Goal: Information Seeking & Learning: Learn about a topic

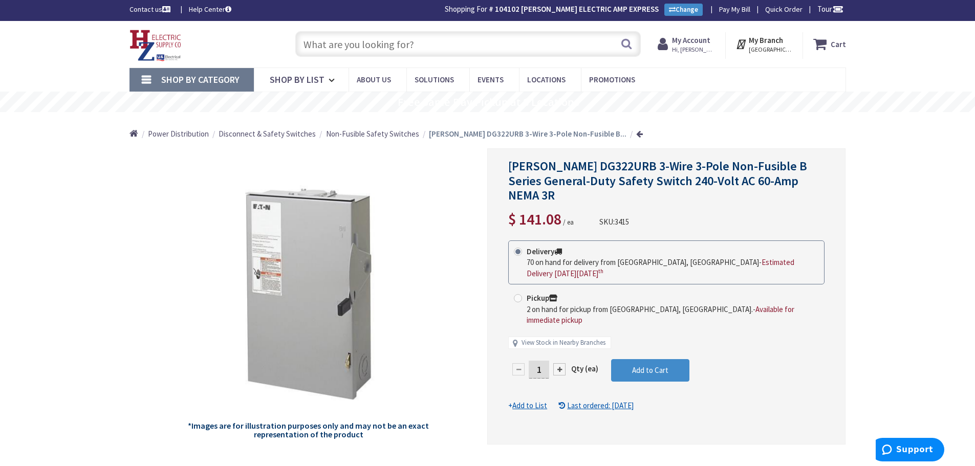
click at [398, 47] on input "text" at bounding box center [468, 44] width 346 height 26
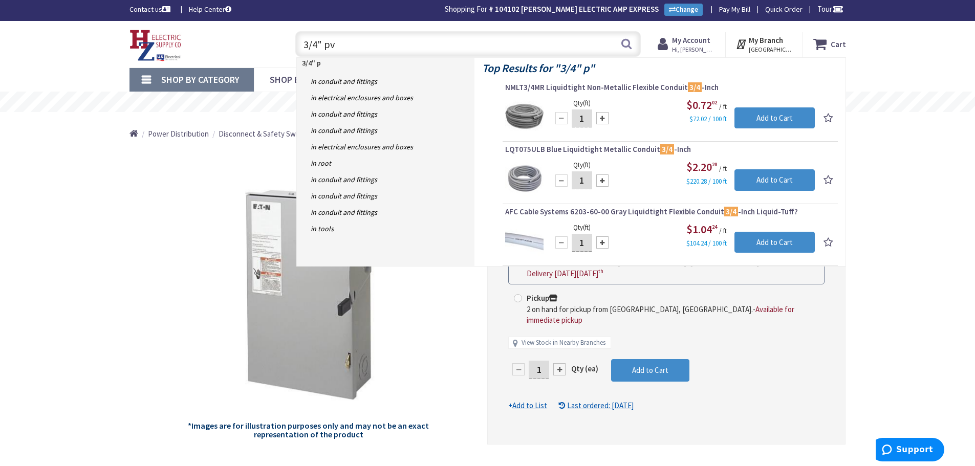
type input "3/4" pvc"
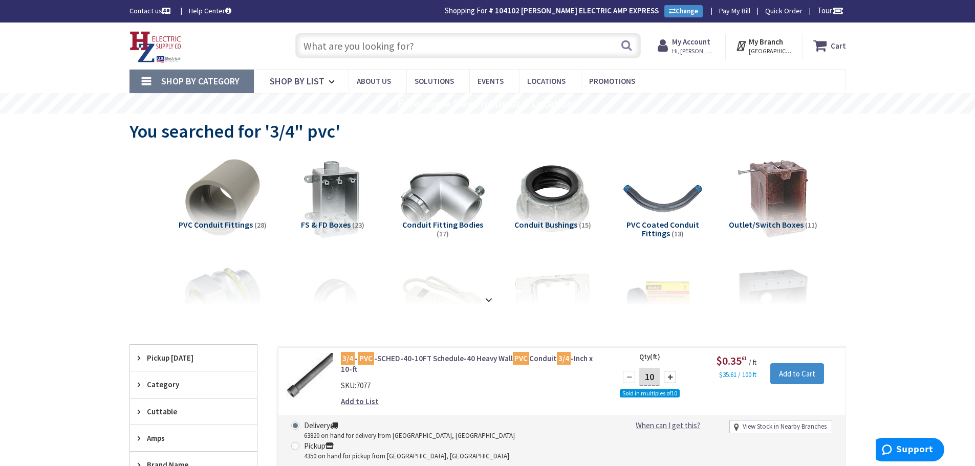
click at [356, 46] on input "text" at bounding box center [468, 46] width 346 height 26
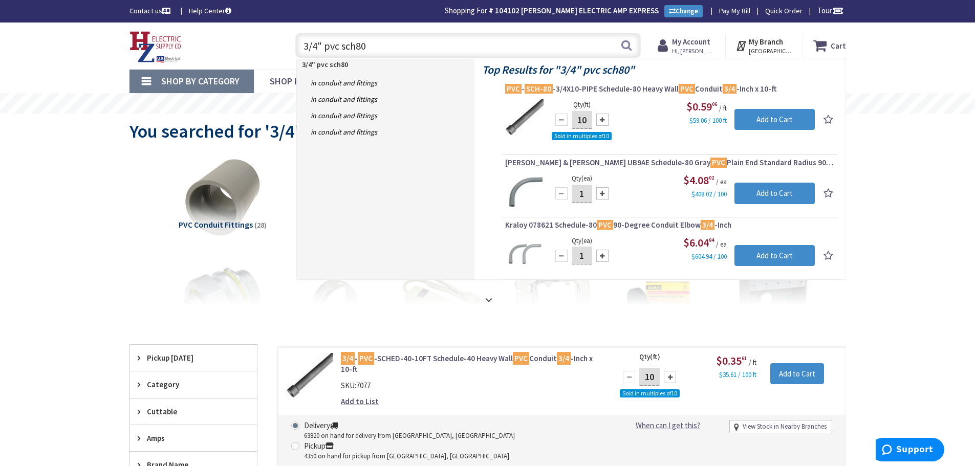
click at [419, 46] on input "3/4" pvc sch80" at bounding box center [468, 46] width 346 height 26
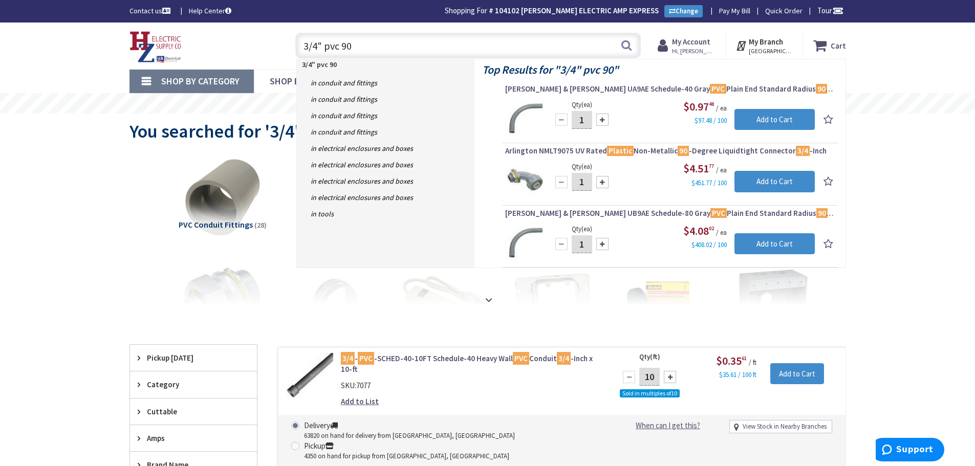
click at [378, 45] on input "3/4" pvc 90" at bounding box center [468, 46] width 346 height 26
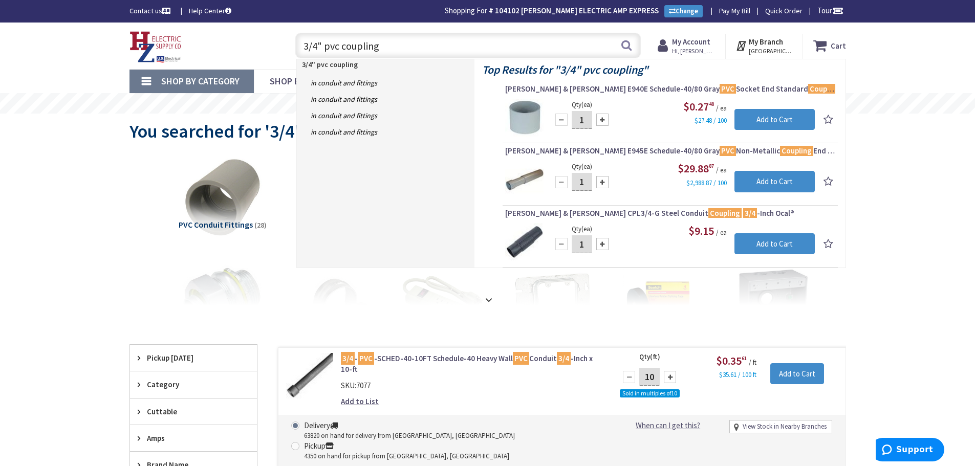
click at [417, 46] on input "3/4" pvc coupling" at bounding box center [468, 46] width 346 height 26
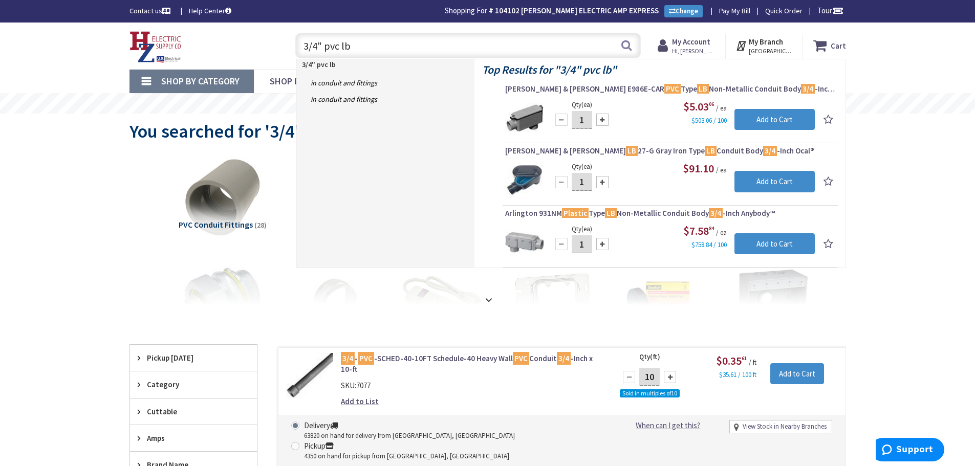
click at [350, 48] on input "3/4" pvc lb" at bounding box center [468, 46] width 346 height 26
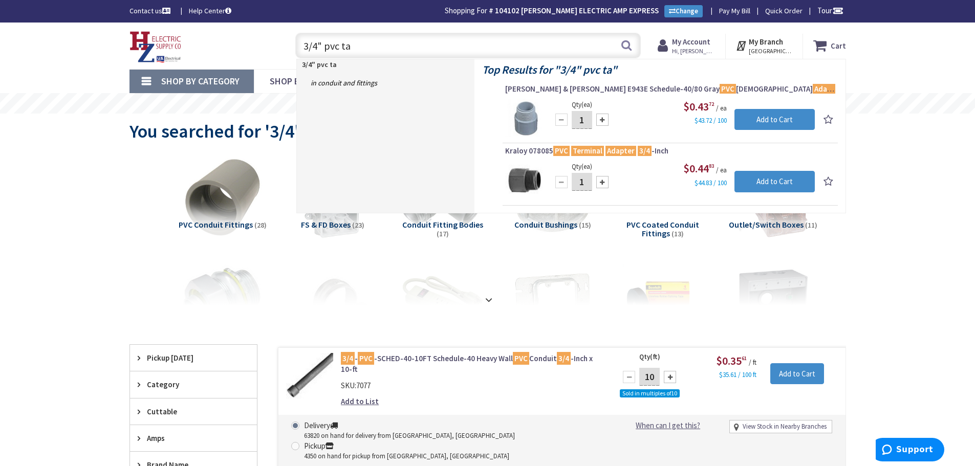
click at [403, 41] on input "3/4" pvc ta" at bounding box center [468, 46] width 346 height 26
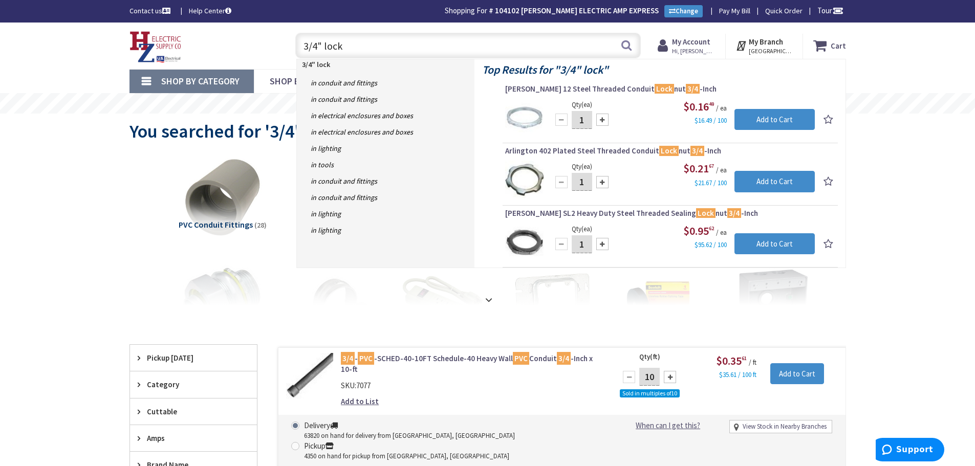
click at [364, 53] on input "3/4" lock" at bounding box center [468, 46] width 346 height 26
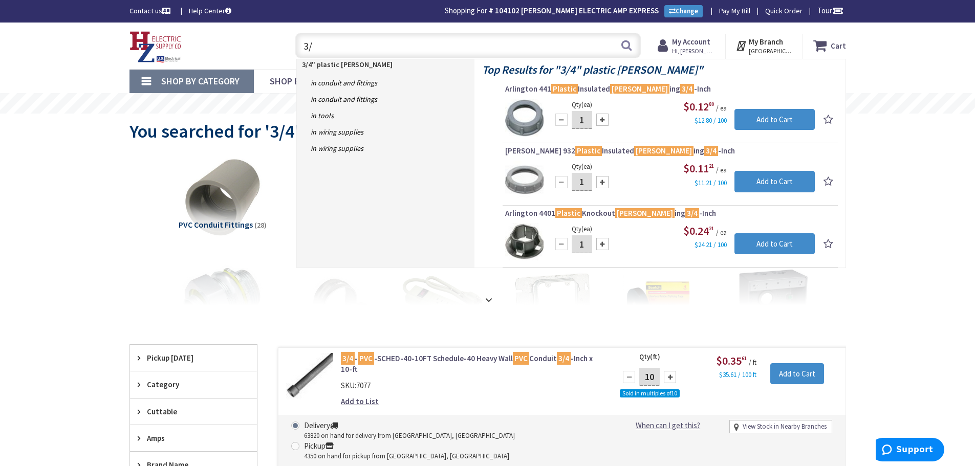
type input "3"
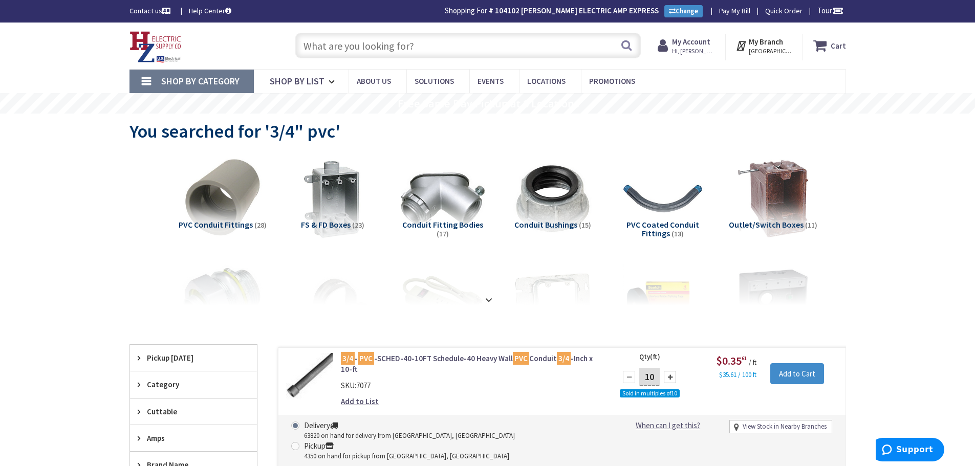
click at [155, 52] on img at bounding box center [156, 47] width 52 height 32
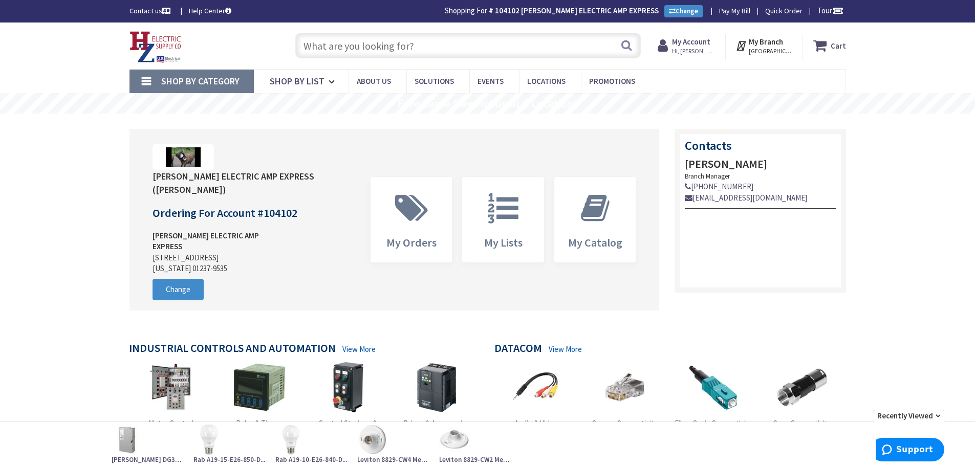
click at [472, 45] on input "text" at bounding box center [468, 46] width 346 height 26
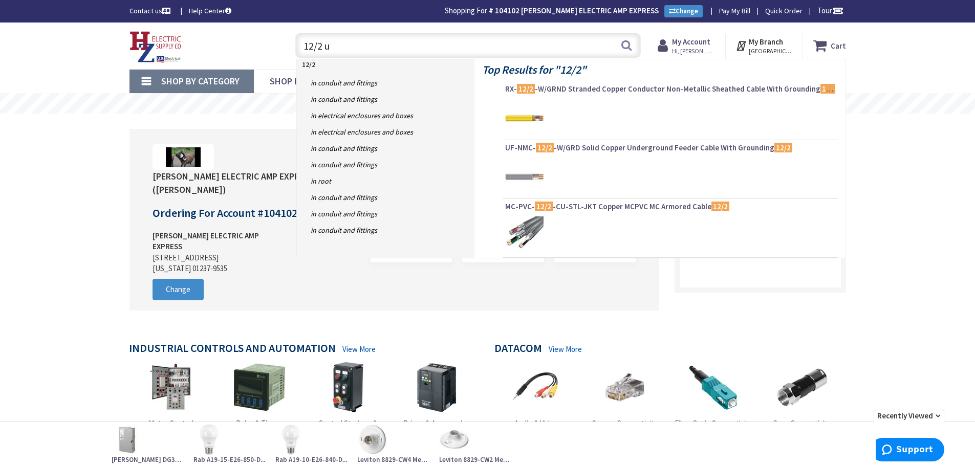
type input "12/2 uf"
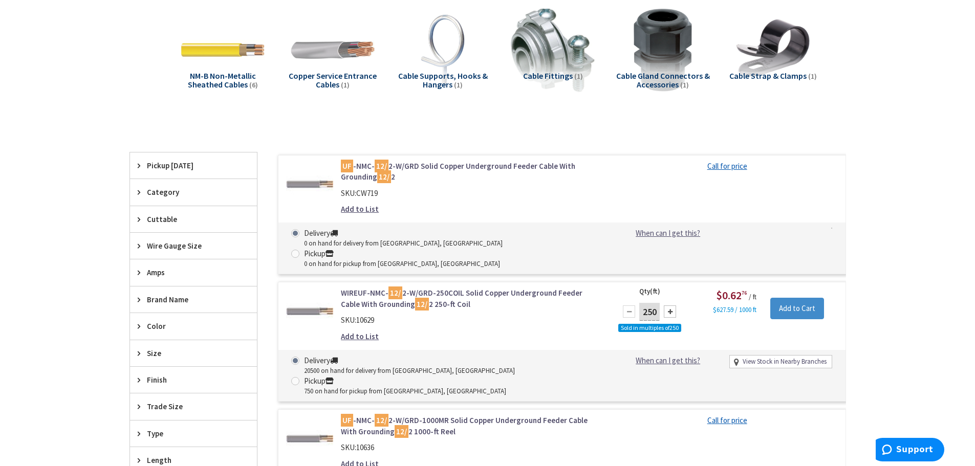
scroll to position [154, 0]
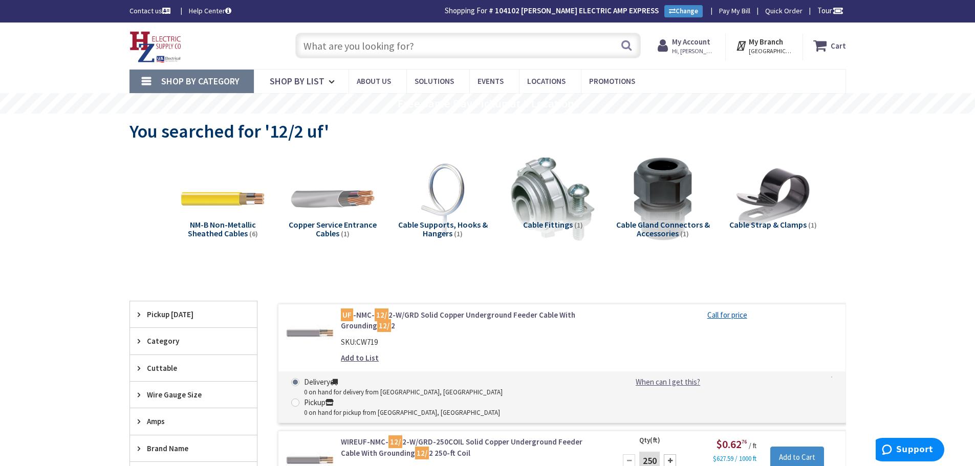
click at [398, 46] on input "text" at bounding box center [468, 46] width 346 height 26
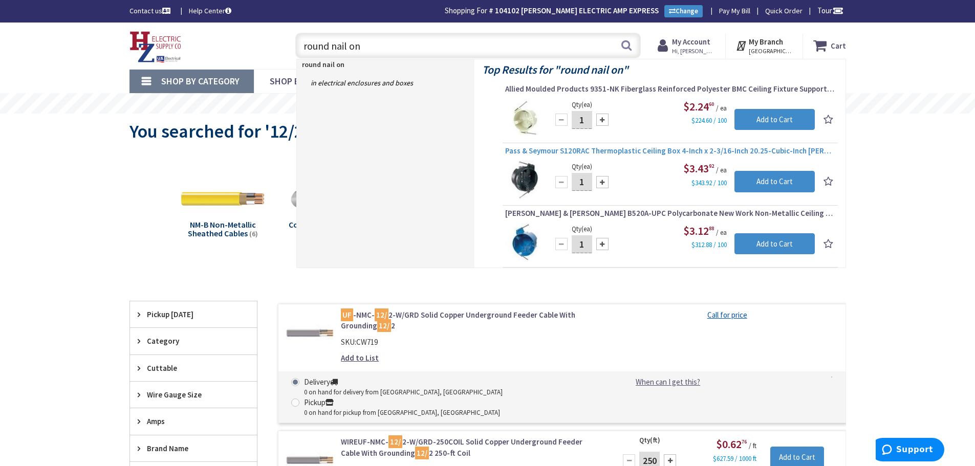
type input "round nail on"
click at [536, 153] on span "Pass & Seymour S120RAC Thermoplastic Ceiling Box 4-Inch x 2-3/16-Inch 20.25-Cub…" at bounding box center [670, 151] width 330 height 10
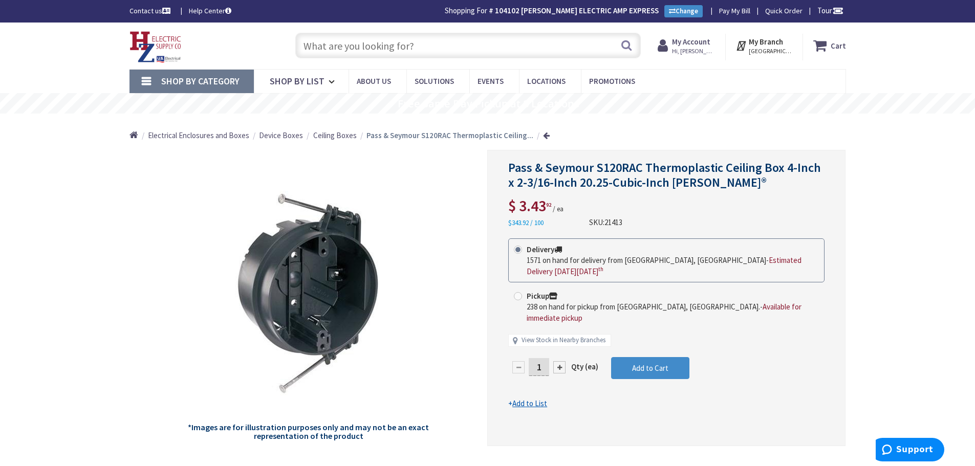
click at [433, 54] on input "text" at bounding box center [468, 46] width 346 height 26
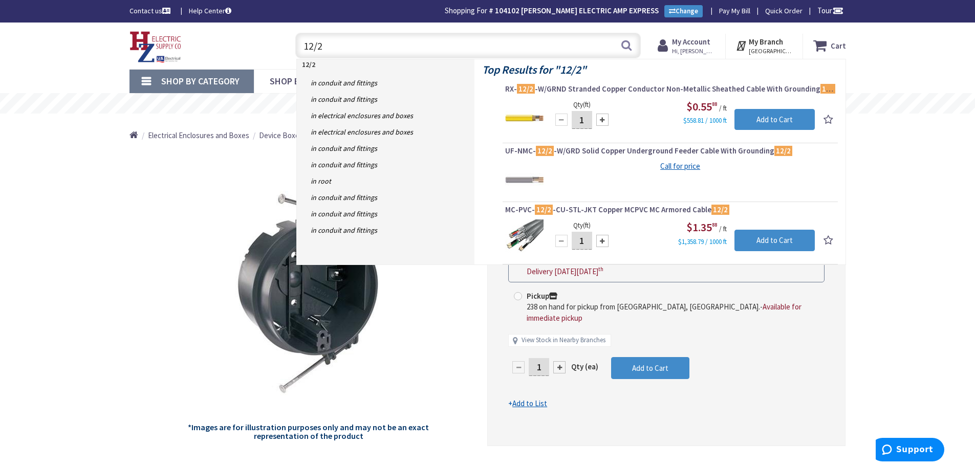
click at [358, 52] on input "12/2" at bounding box center [468, 46] width 346 height 26
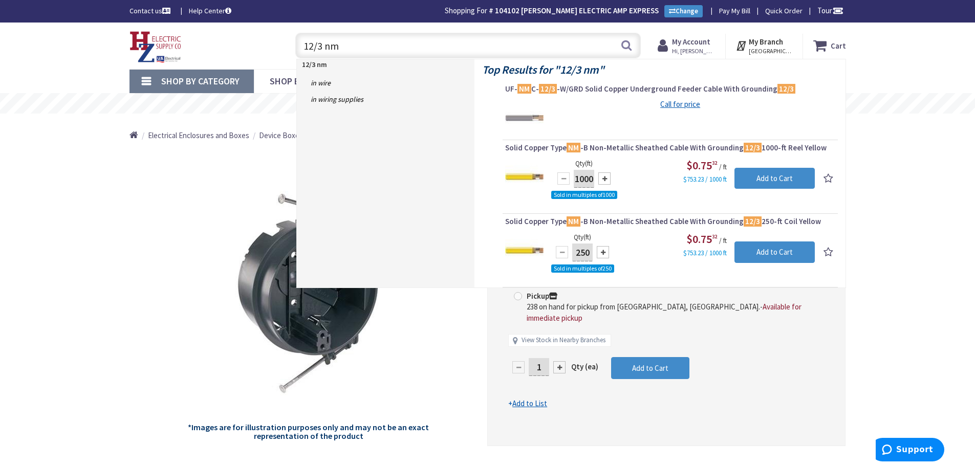
click at [172, 255] on div "*Images are for illustration purposes only and may not be an exact representati…" at bounding box center [309, 298] width 358 height 296
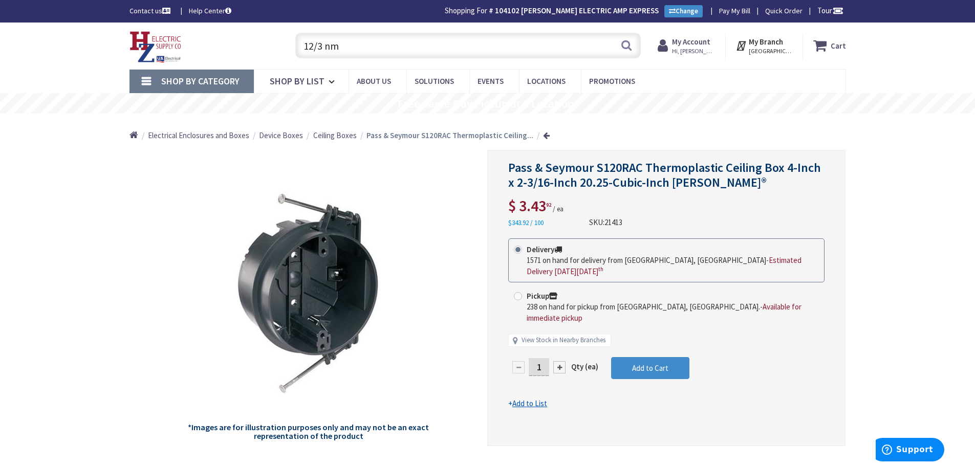
drag, startPoint x: 356, startPoint y: 44, endPoint x: 293, endPoint y: 44, distance: 63.0
click at [293, 44] on div "12/3 nm 12/3 nm Search" at bounding box center [465, 45] width 351 height 33
type input "tp"
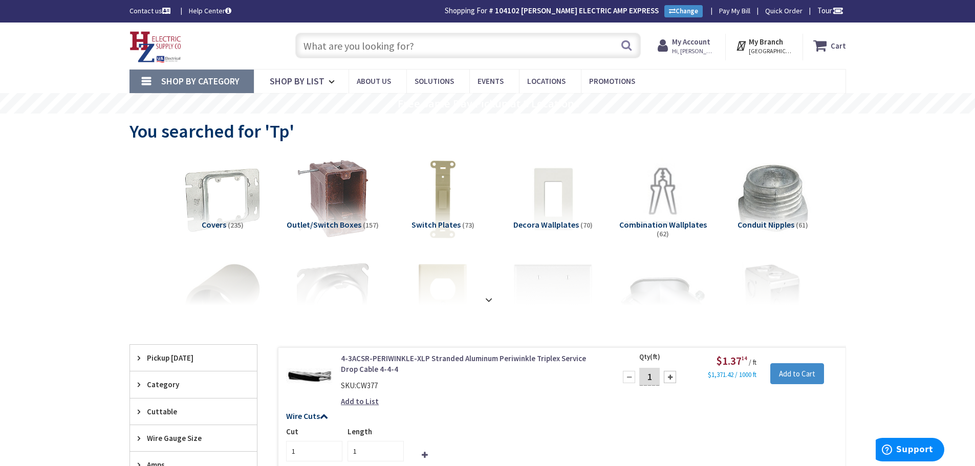
drag, startPoint x: 428, startPoint y: 47, endPoint x: 421, endPoint y: 48, distance: 6.7
click at [427, 47] on input "text" at bounding box center [468, 46] width 346 height 26
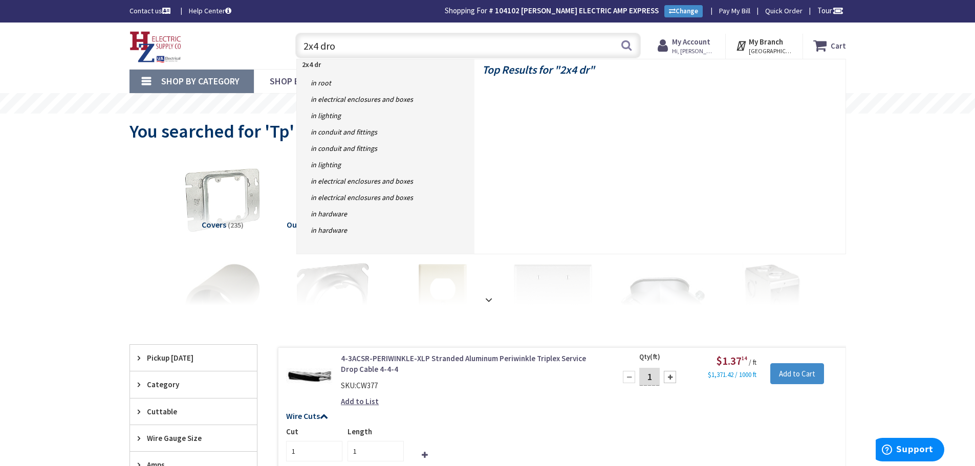
type input "2x4 drop"
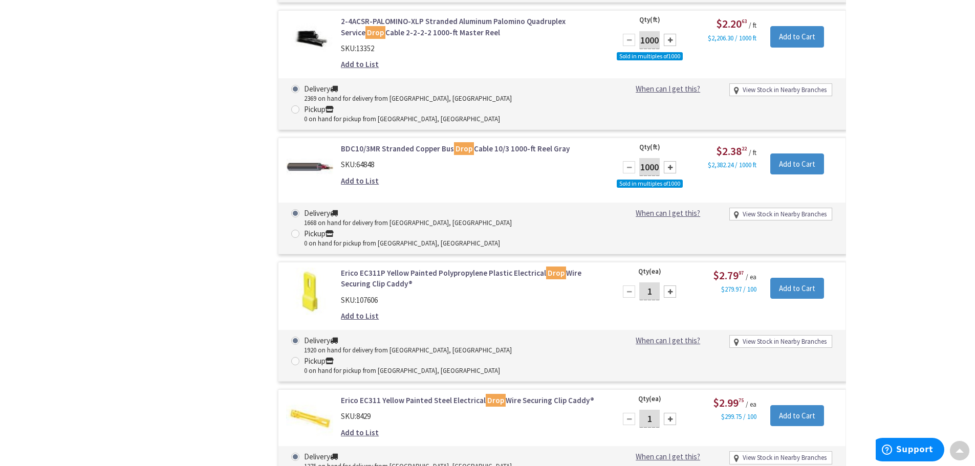
scroll to position [4031, 0]
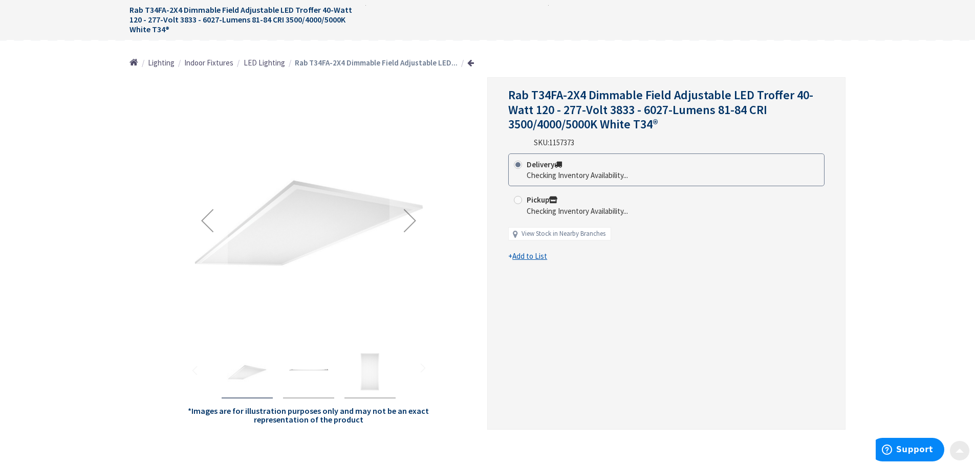
scroll to position [154, 0]
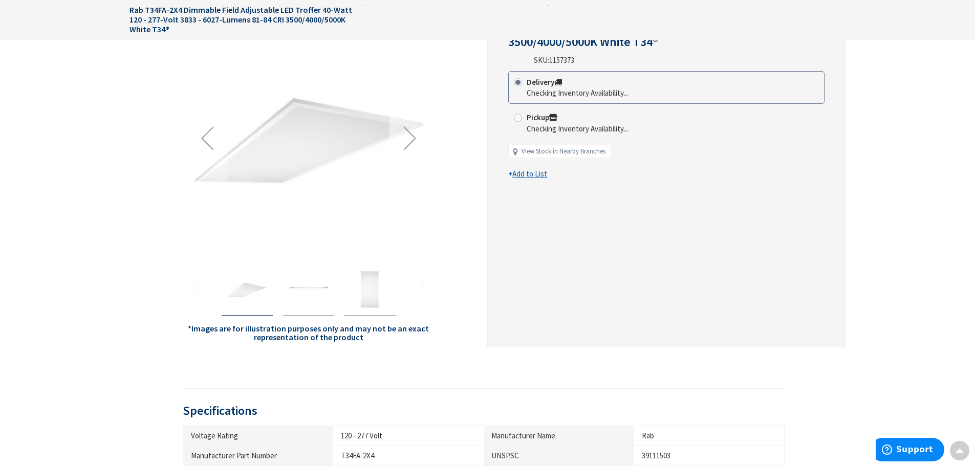
click at [413, 151] on div "Next" at bounding box center [410, 138] width 41 height 41
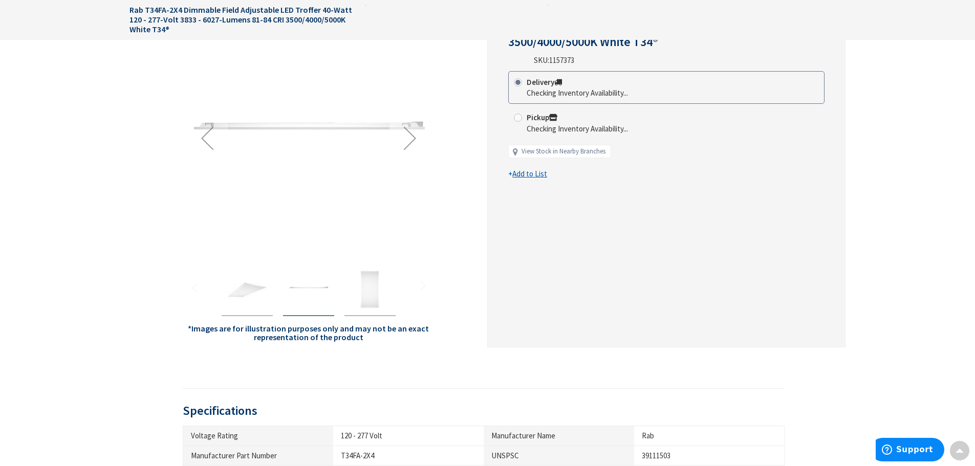
click at [413, 147] on div "Next" at bounding box center [410, 138] width 41 height 41
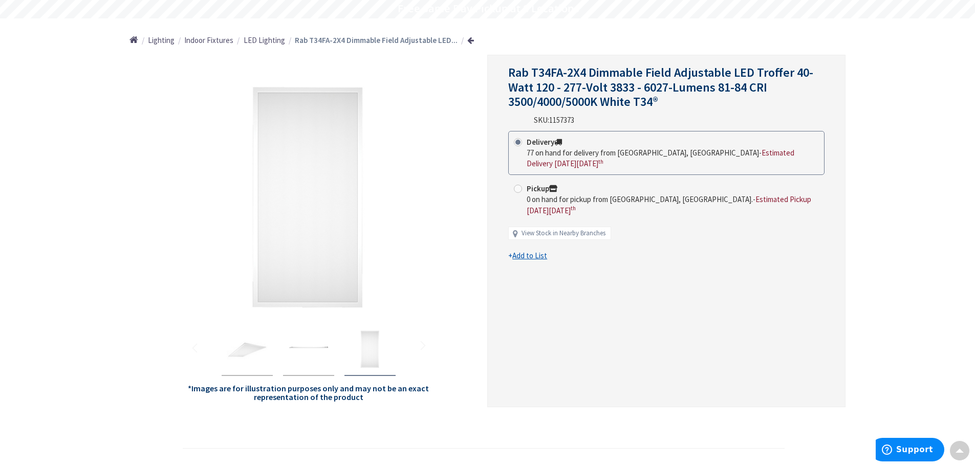
scroll to position [0, 0]
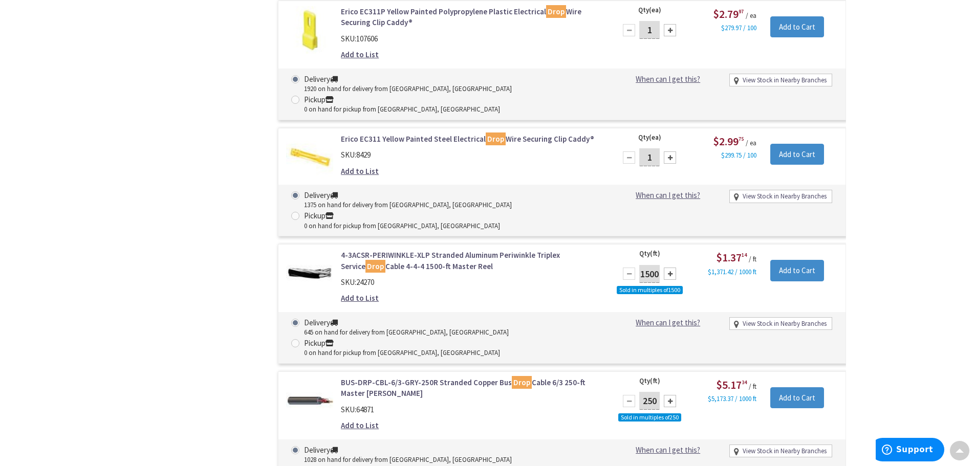
scroll to position [4083, 0]
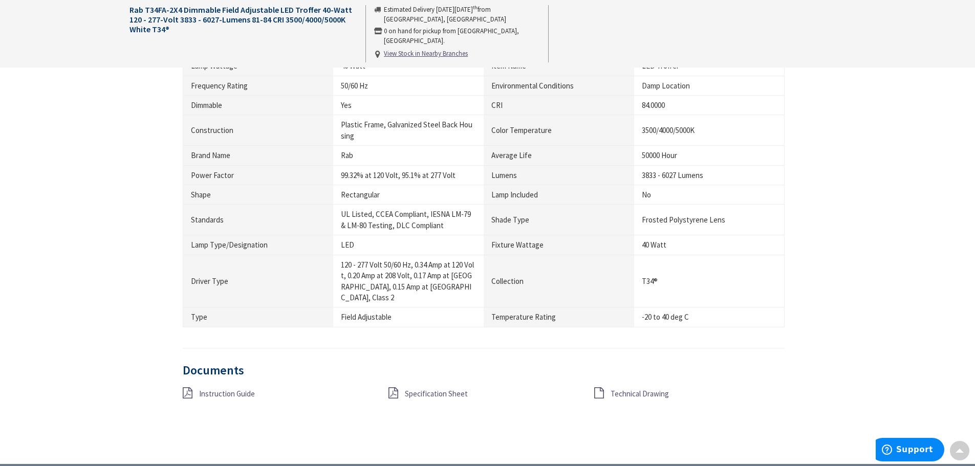
scroll to position [614, 0]
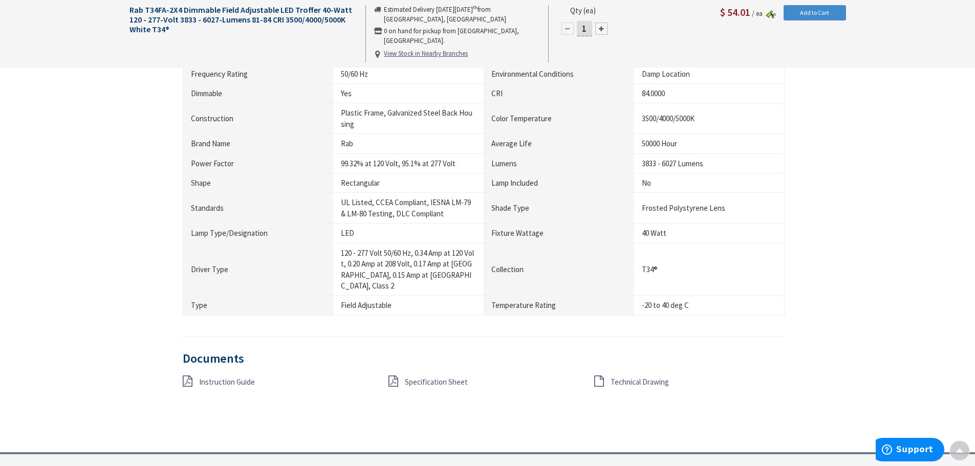
drag, startPoint x: 438, startPoint y: 379, endPoint x: 439, endPoint y: 384, distance: 5.1
click at [438, 379] on span "Specification Sheet" at bounding box center [436, 382] width 63 height 10
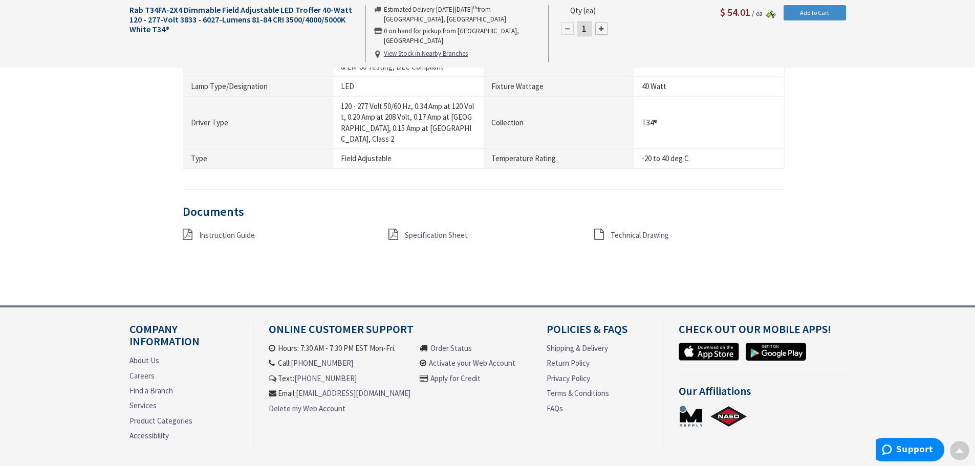
scroll to position [768, 0]
